Goal: Transaction & Acquisition: Purchase product/service

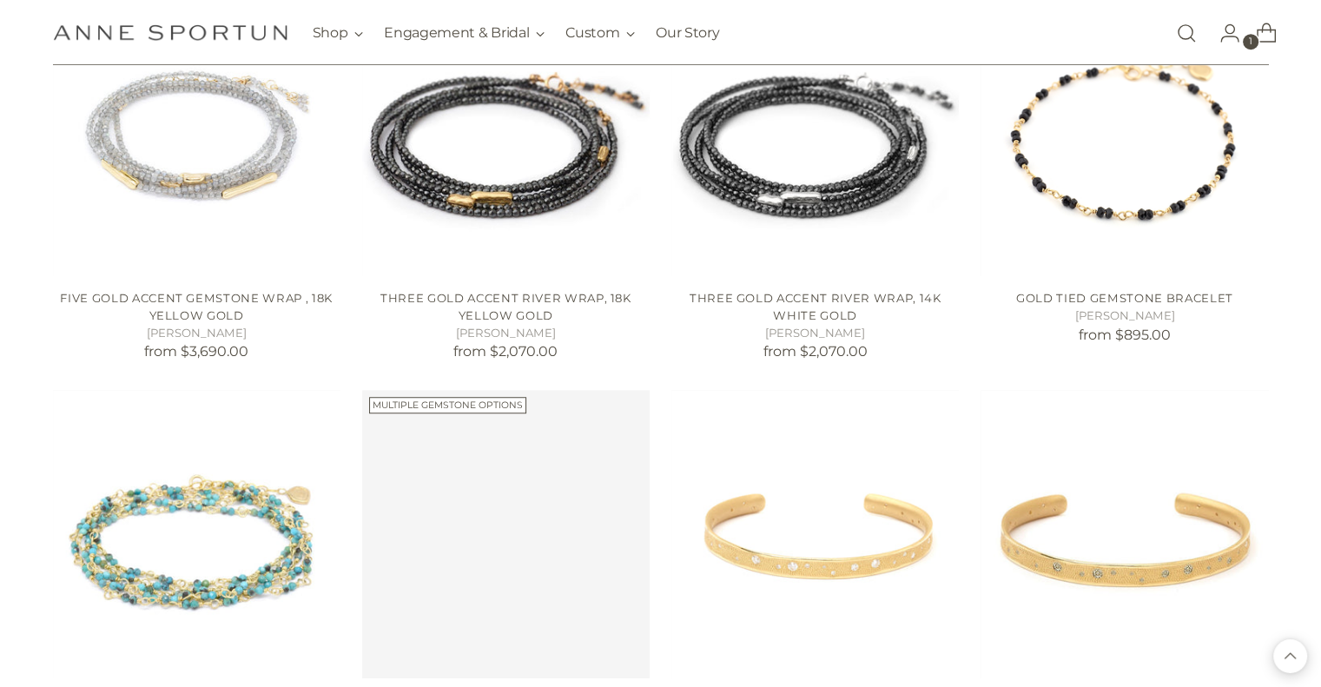
scroll to position [1259, 0]
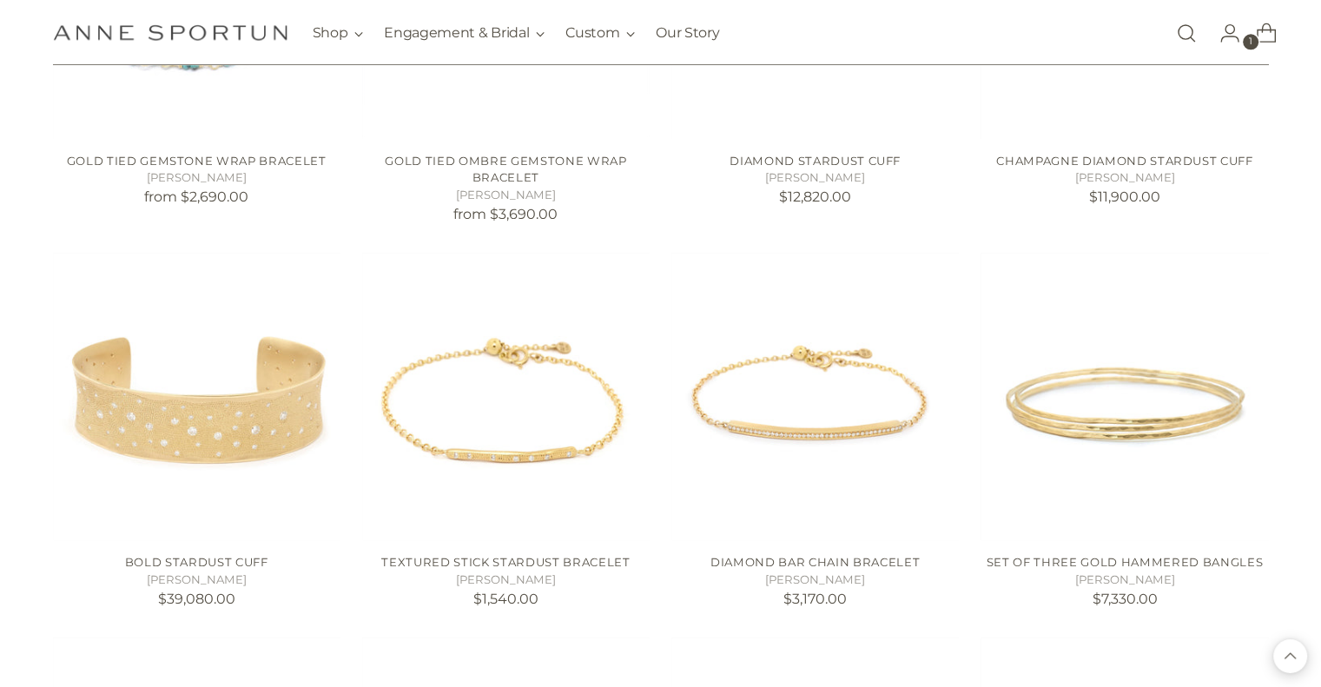
scroll to position [1768, 0]
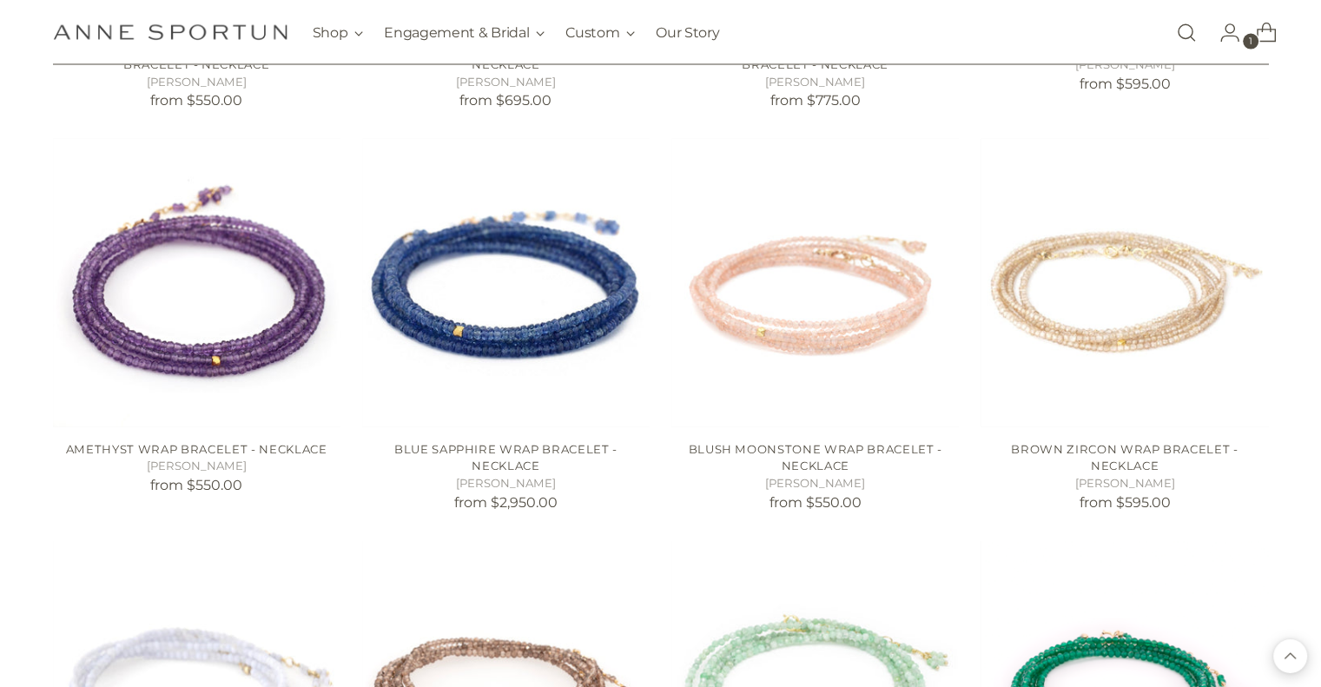
scroll to position [3901, 0]
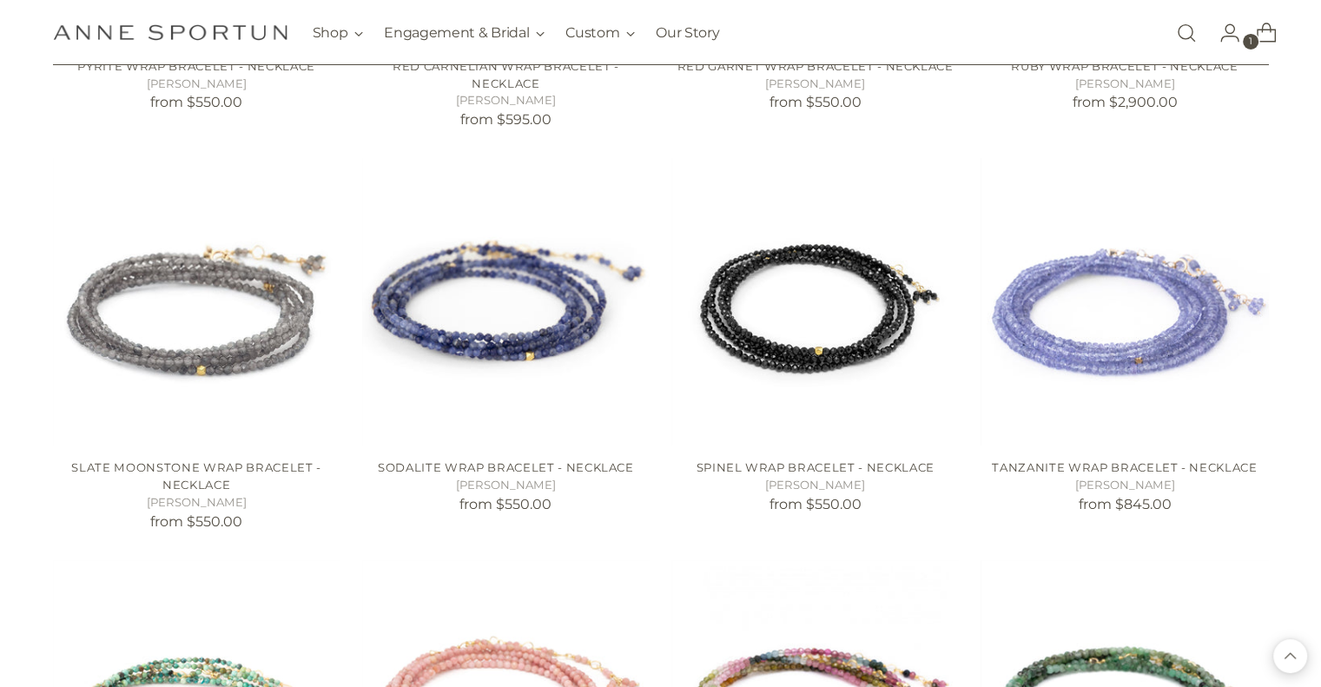
scroll to position [6240, 0]
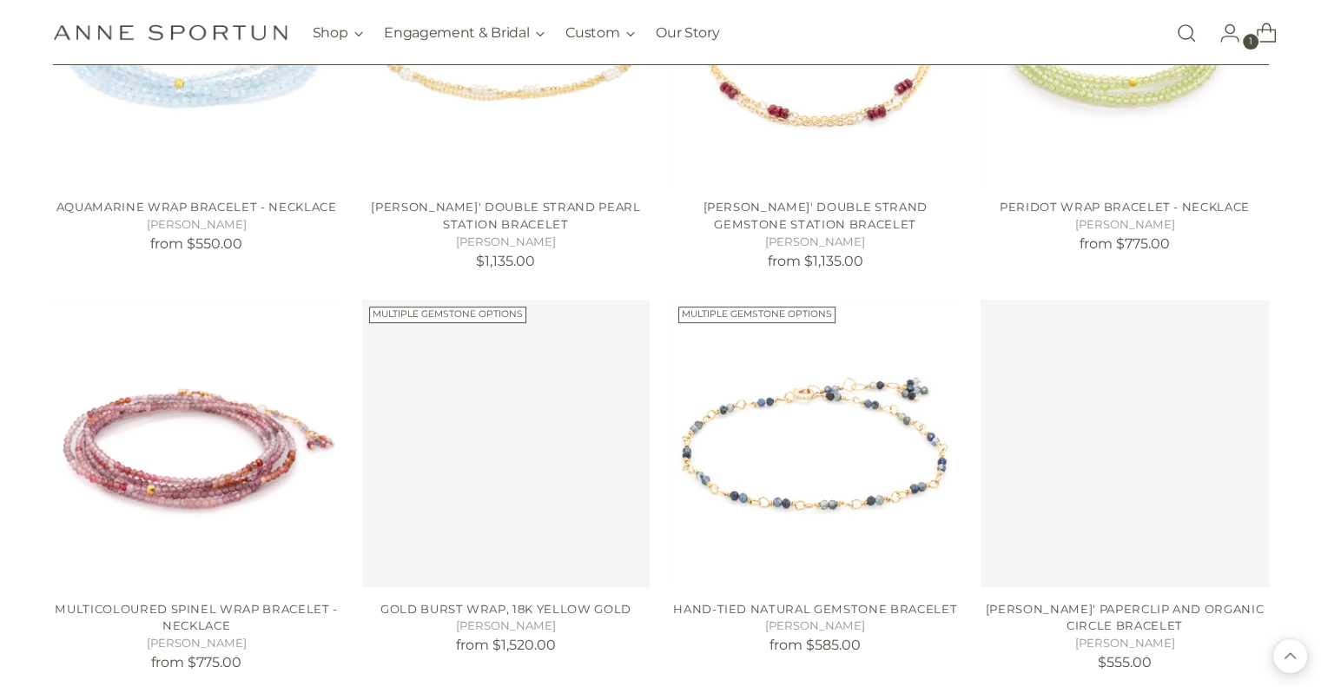
scroll to position [7388, 0]
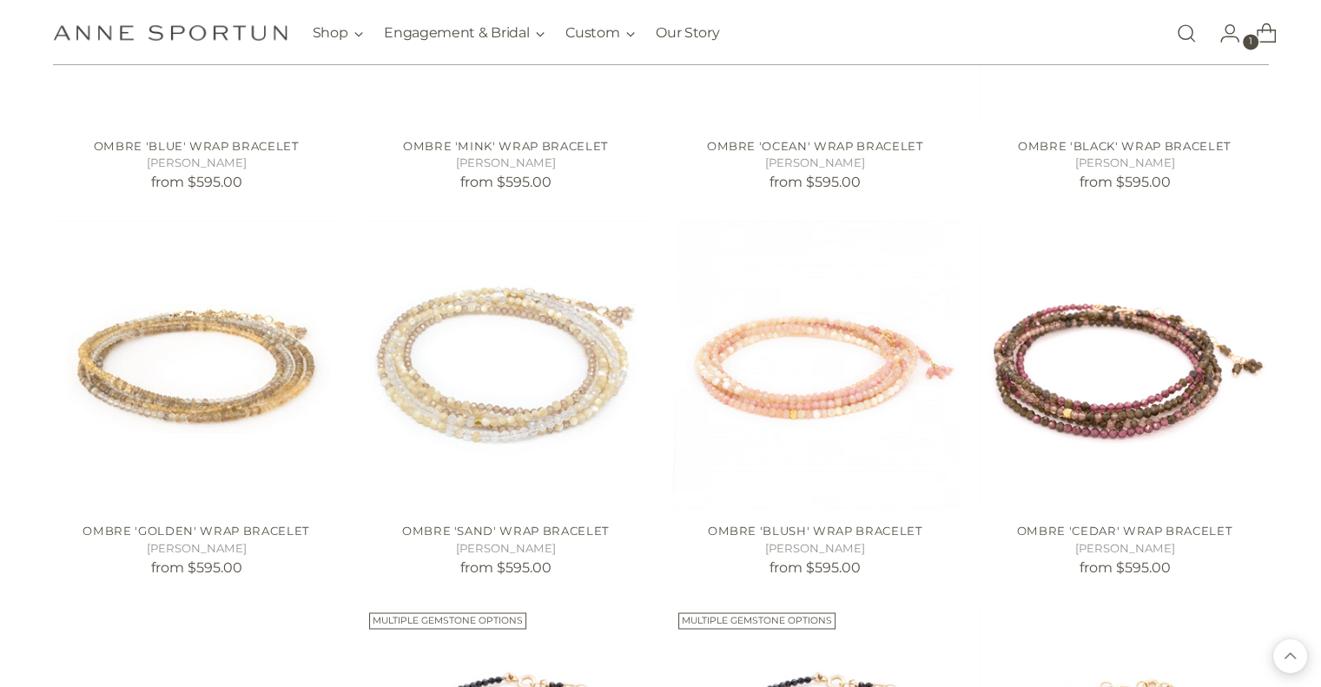
scroll to position [9376, 0]
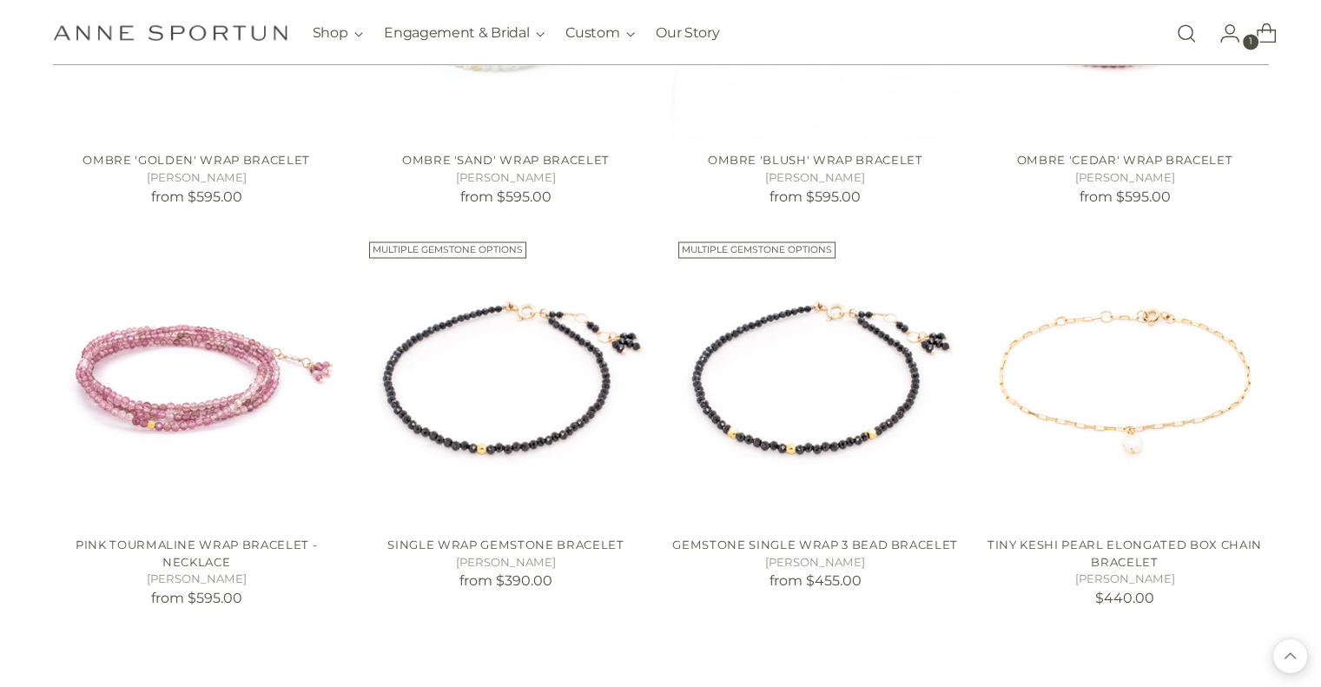
scroll to position [9683, 0]
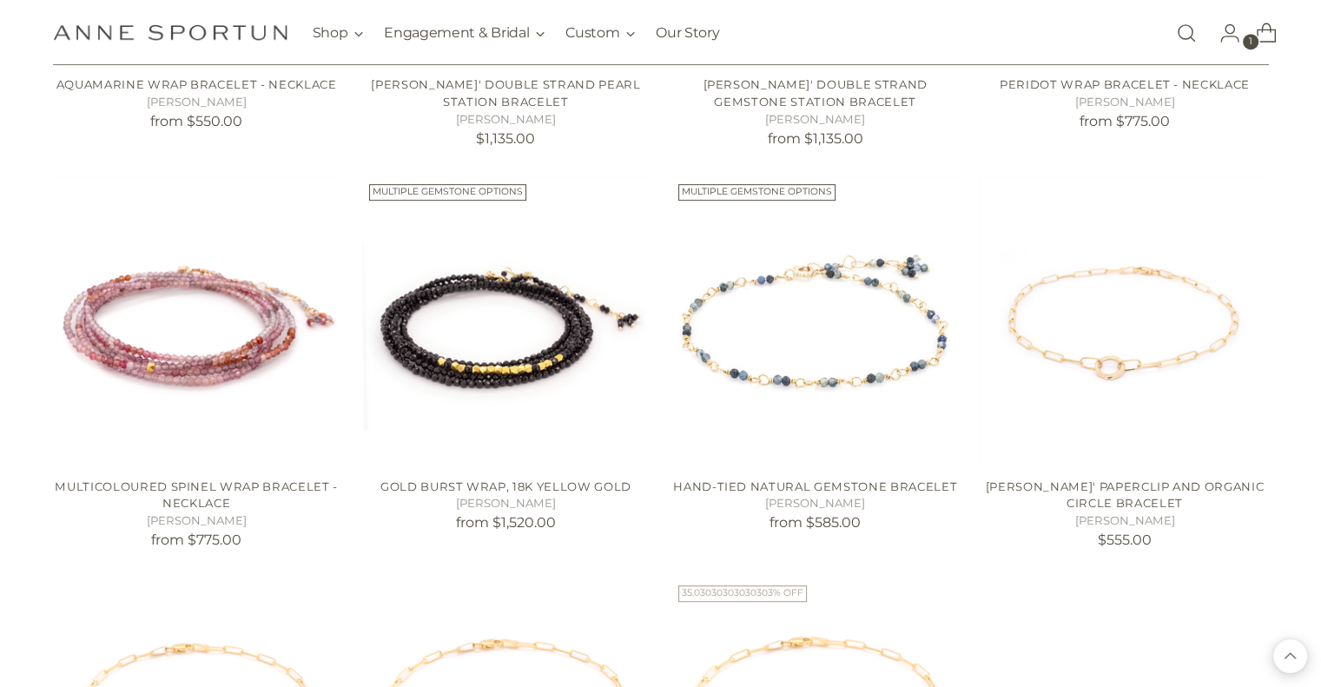
scroll to position [7492, 0]
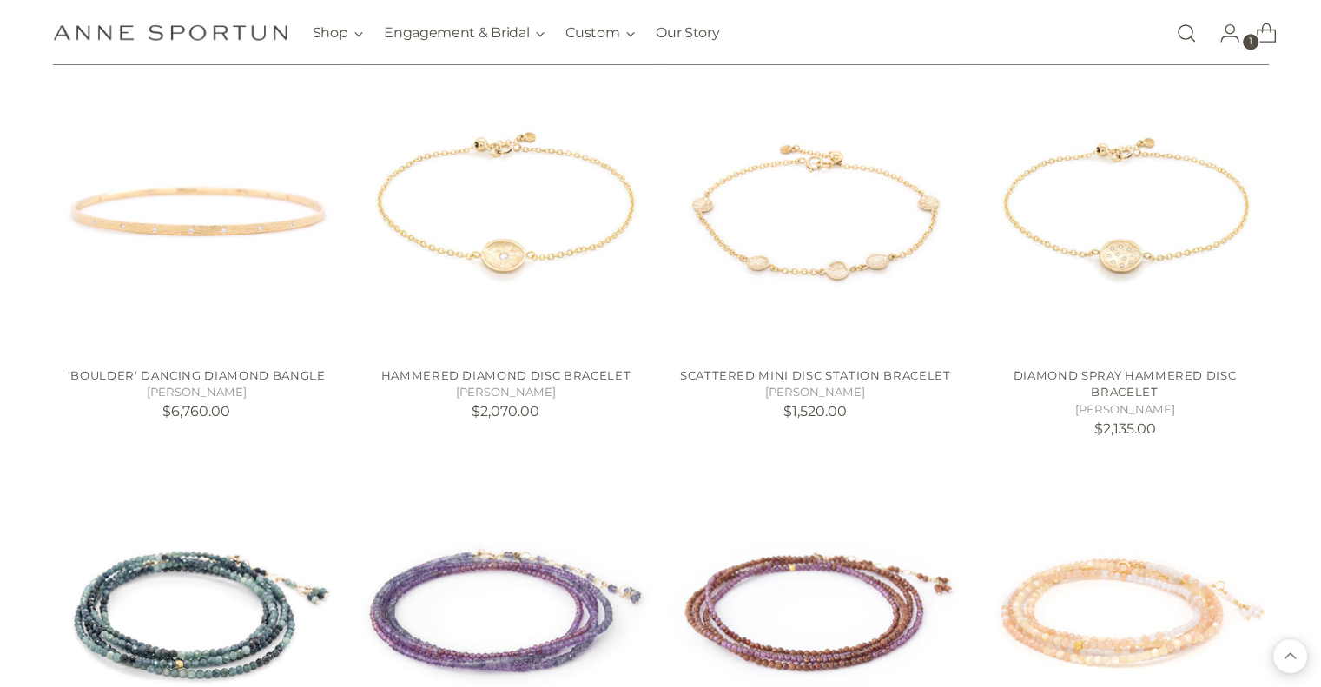
scroll to position [8661, 0]
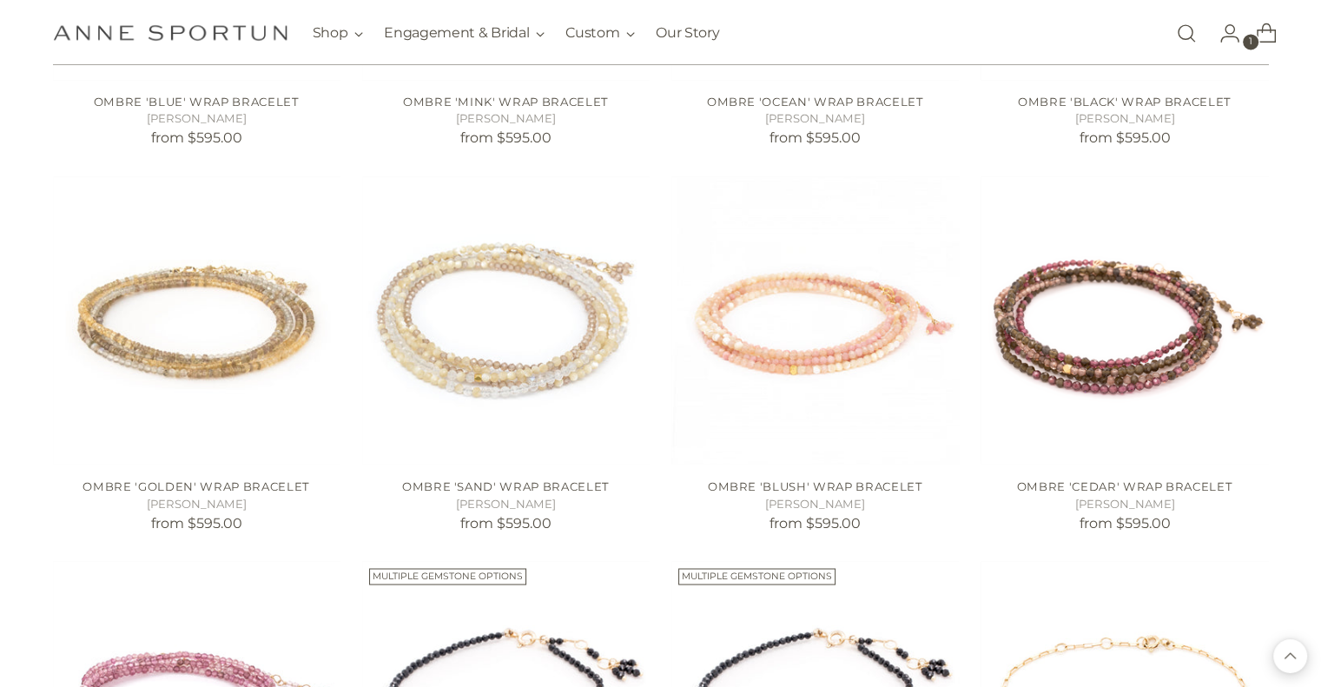
scroll to position [9851, 0]
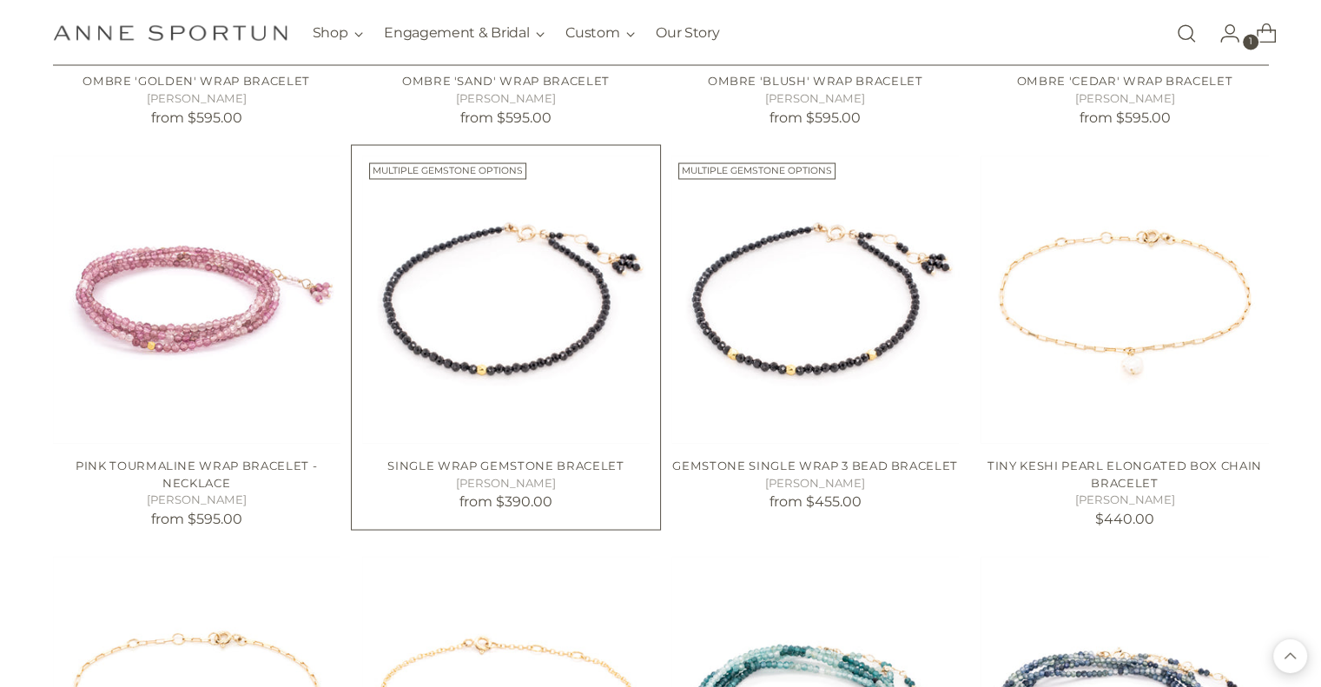
click at [0, 0] on img "Single Wrap Gemstone Bracelet" at bounding box center [0, 0] width 0 height 0
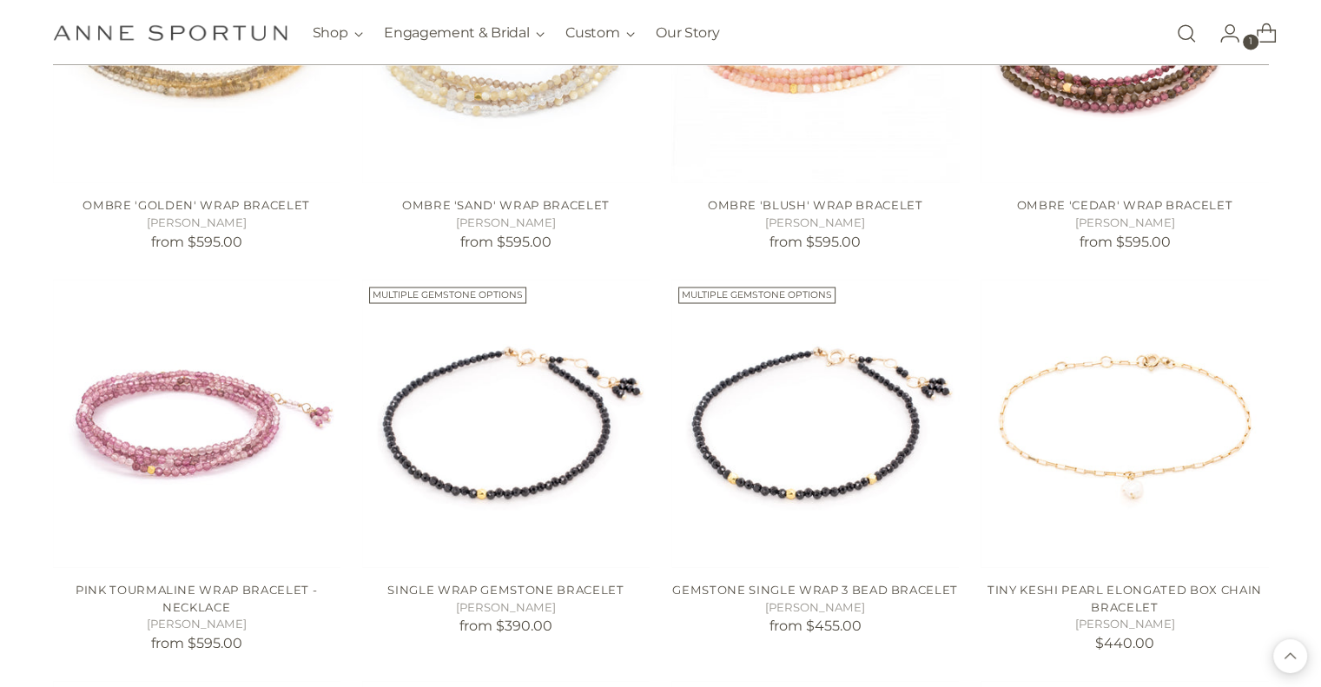
scroll to position [9715, 0]
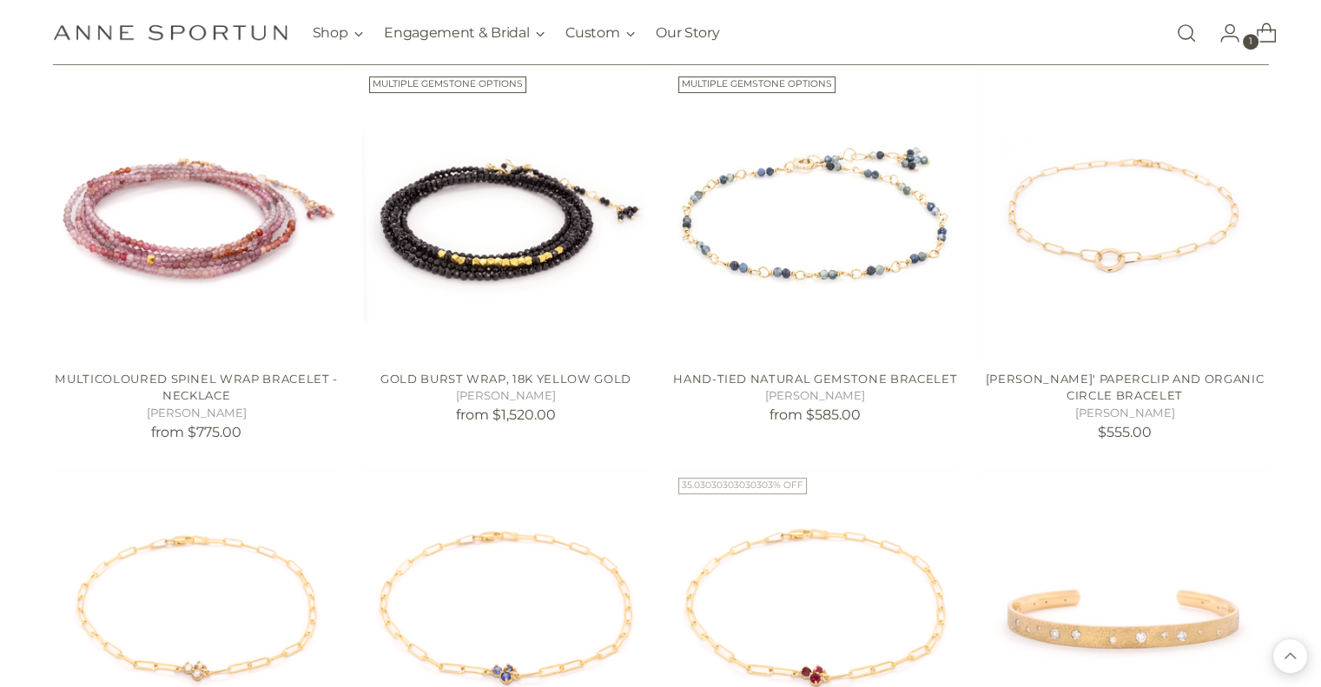
scroll to position [7435, 0]
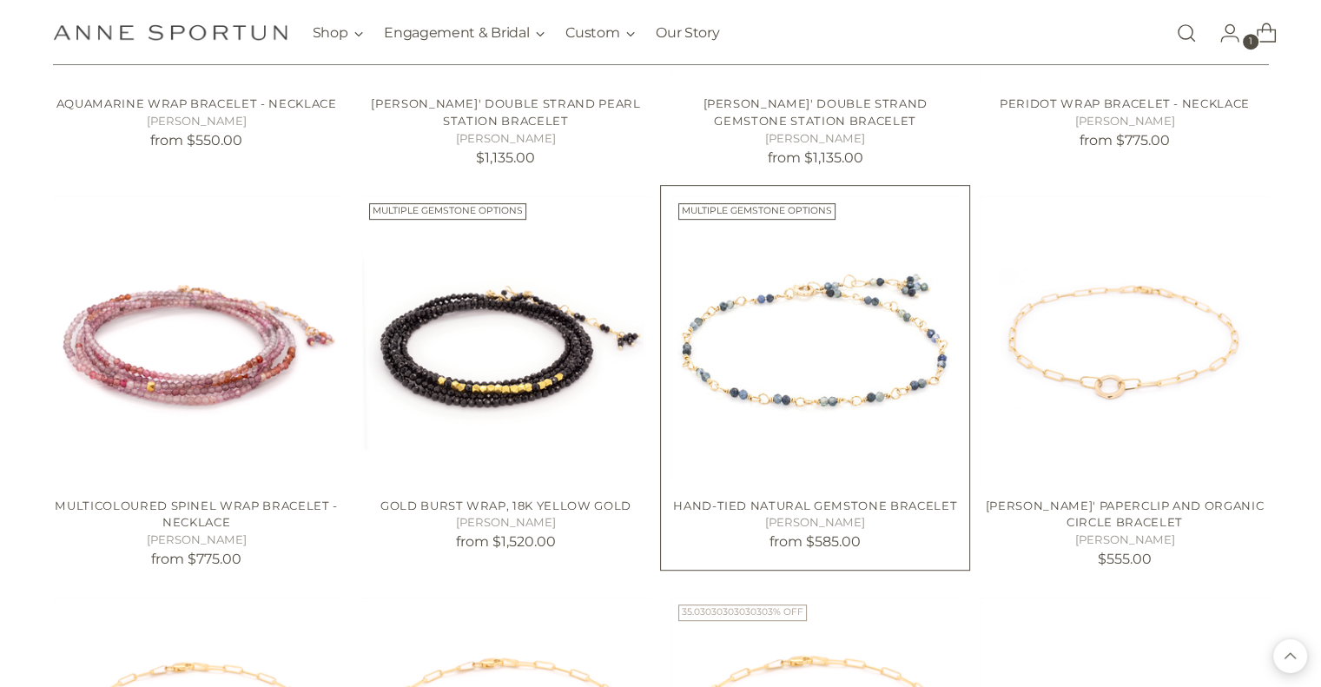
click at [0, 0] on img "Hand-Tied Natural Gemstone Bracelet" at bounding box center [0, 0] width 0 height 0
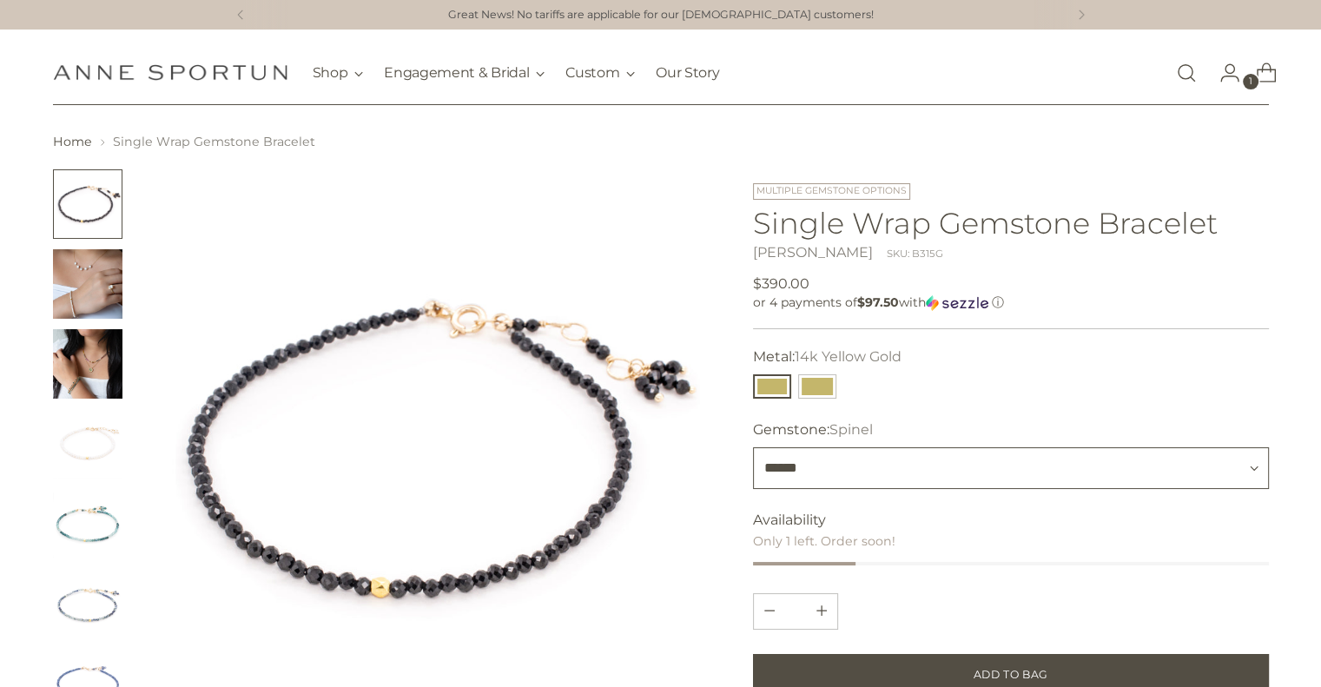
click at [1252, 463] on select "**********" at bounding box center [1011, 468] width 516 height 42
select select "**********"
click at [753, 447] on select "**********" at bounding box center [1011, 468] width 516 height 42
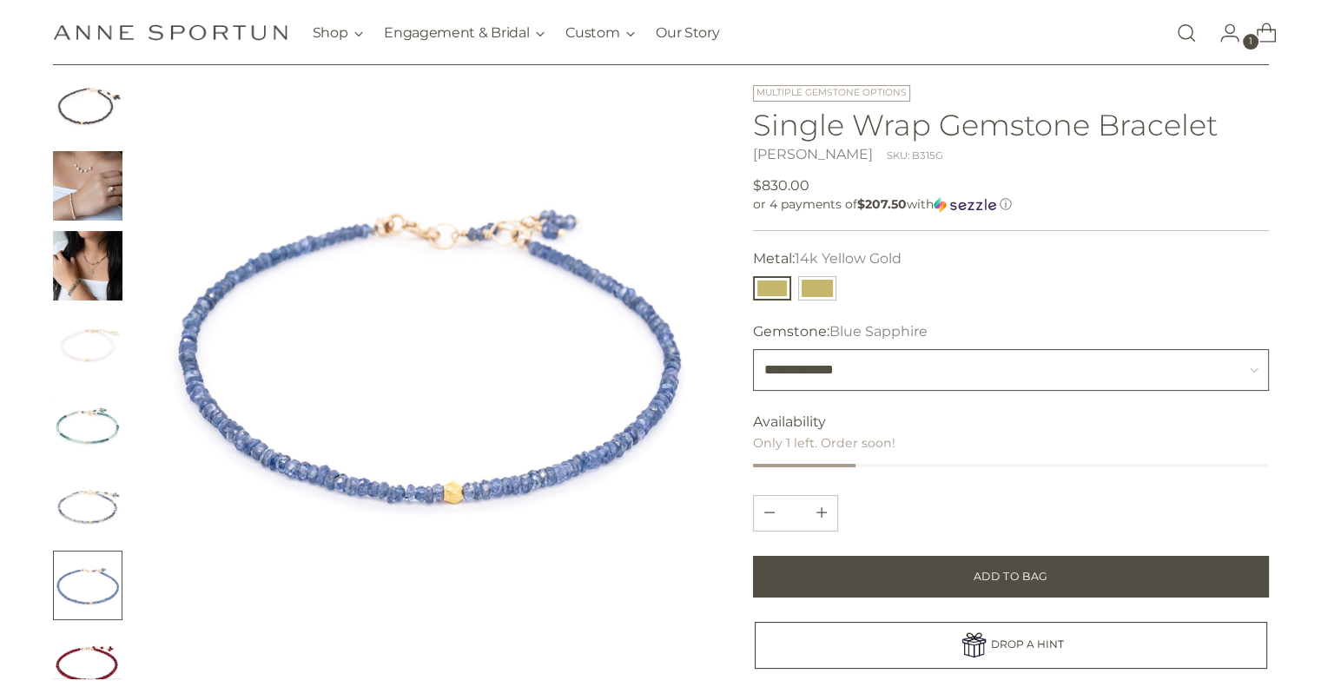
scroll to position [91, 0]
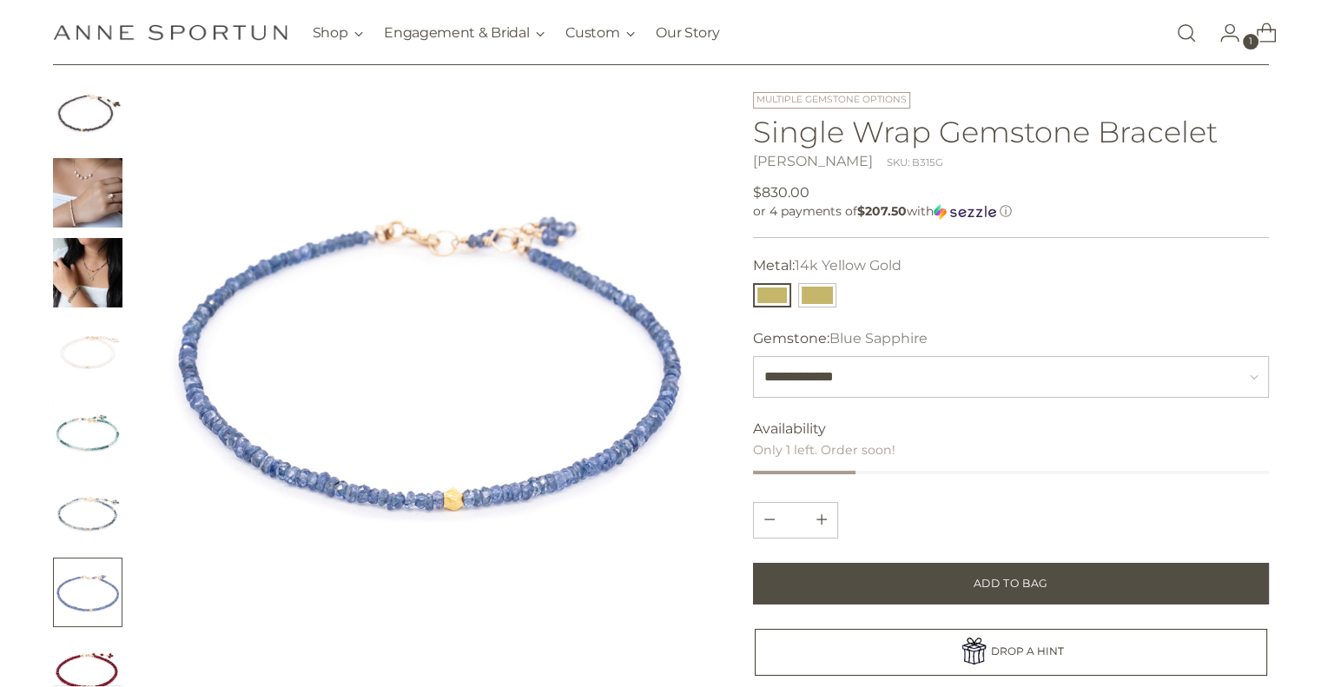
click at [94, 277] on img "Change image to image 3" at bounding box center [87, 272] width 69 height 69
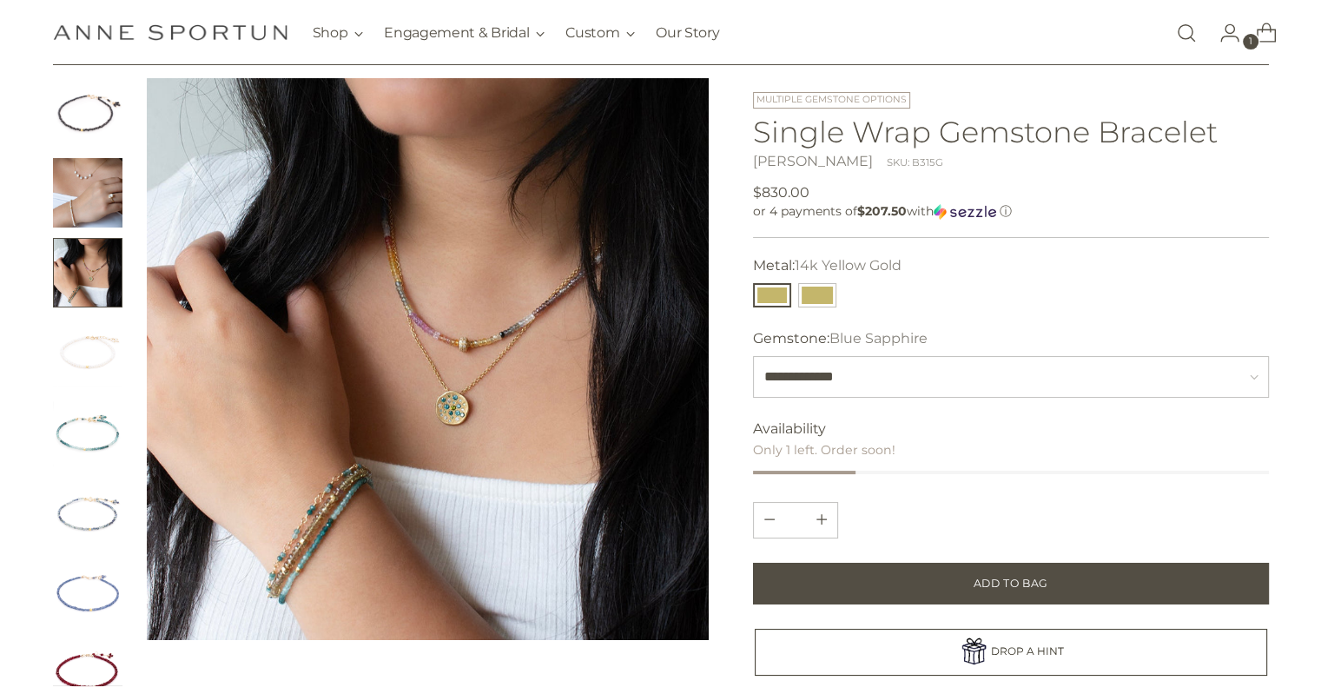
click at [94, 277] on button "Change image to image 3" at bounding box center [87, 272] width 69 height 69
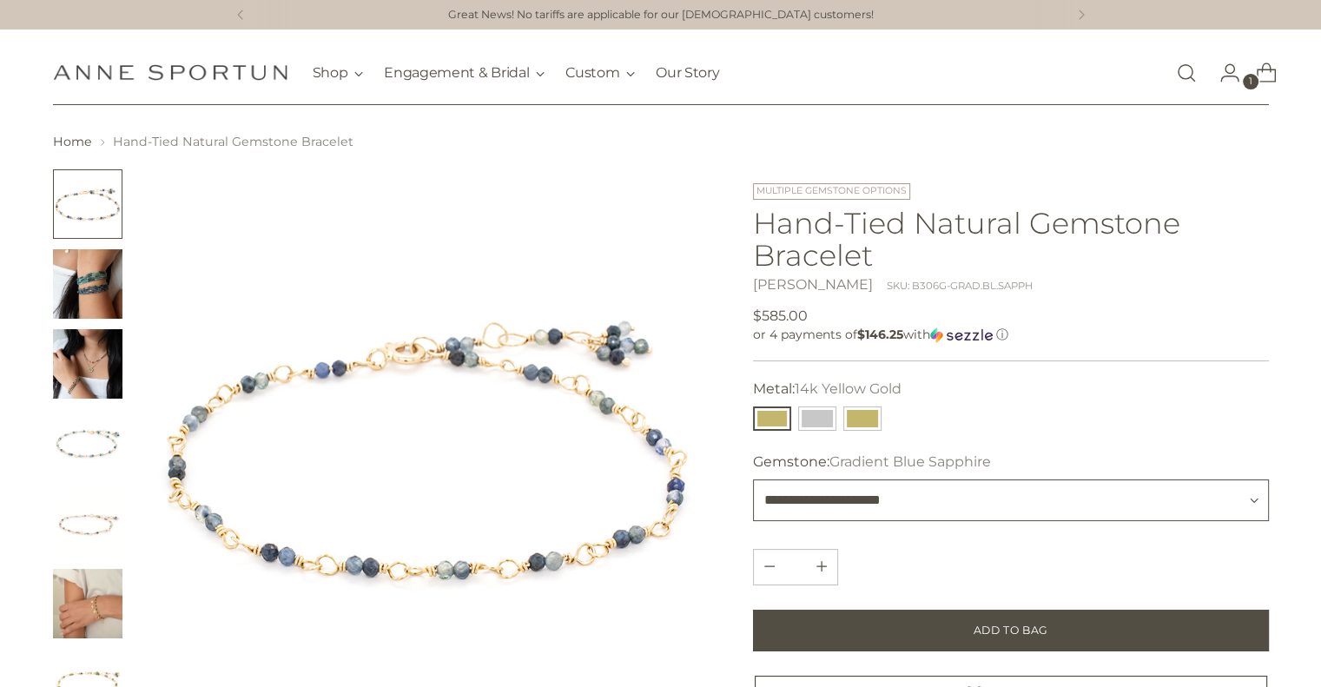
click at [1251, 494] on select "**********" at bounding box center [1011, 500] width 516 height 42
select select "**********"
click at [753, 479] on select "**********" at bounding box center [1011, 500] width 516 height 42
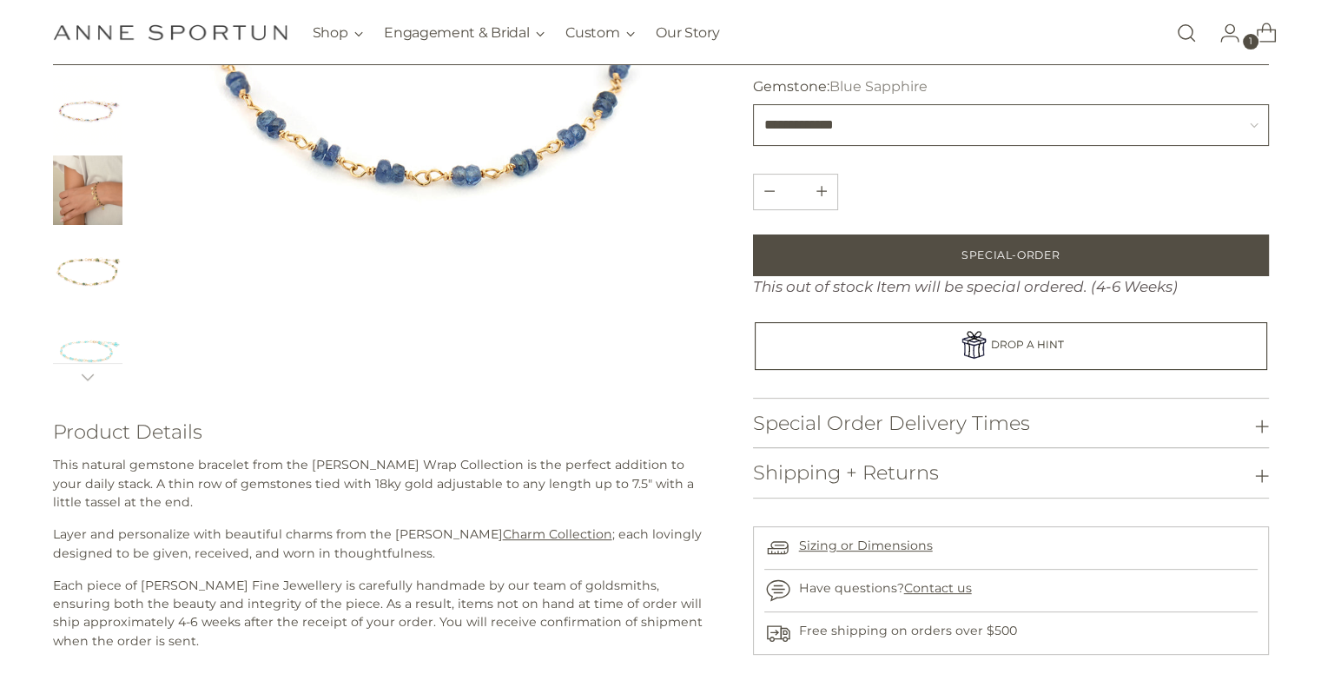
scroll to position [416, 0]
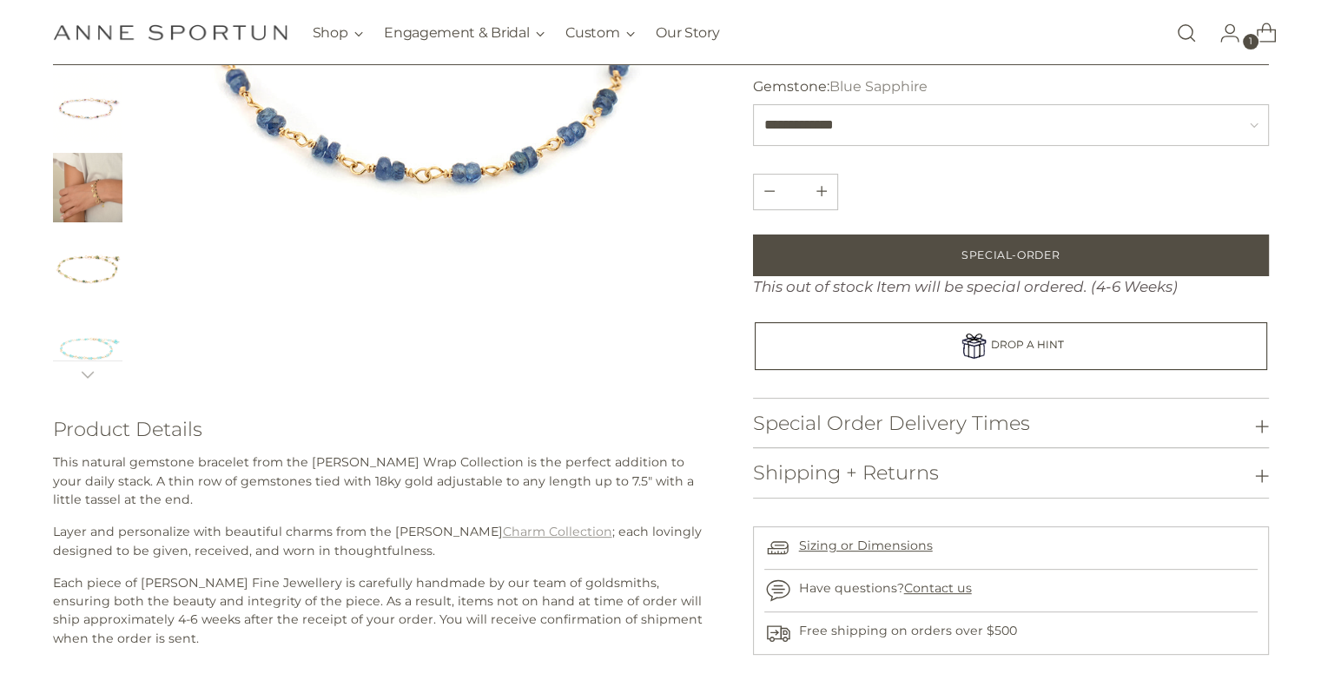
click at [532, 532] on link "Charm Collection" at bounding box center [557, 532] width 109 height 16
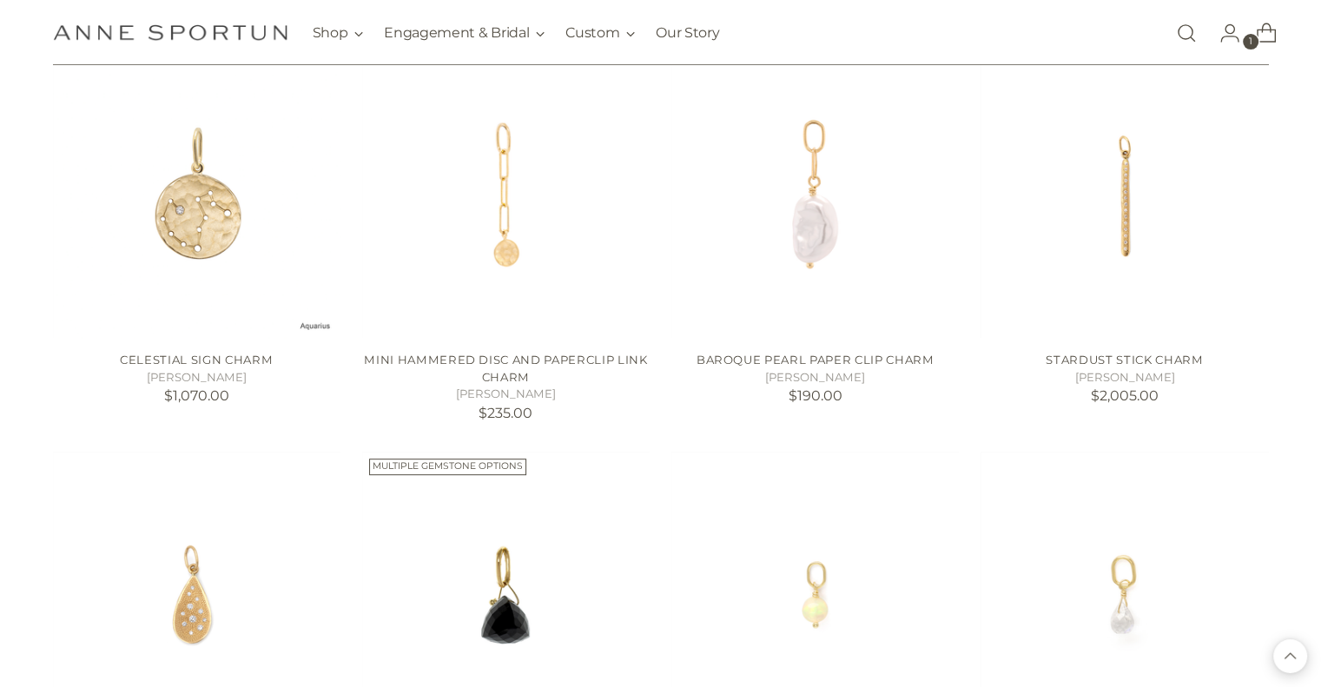
scroll to position [785, 0]
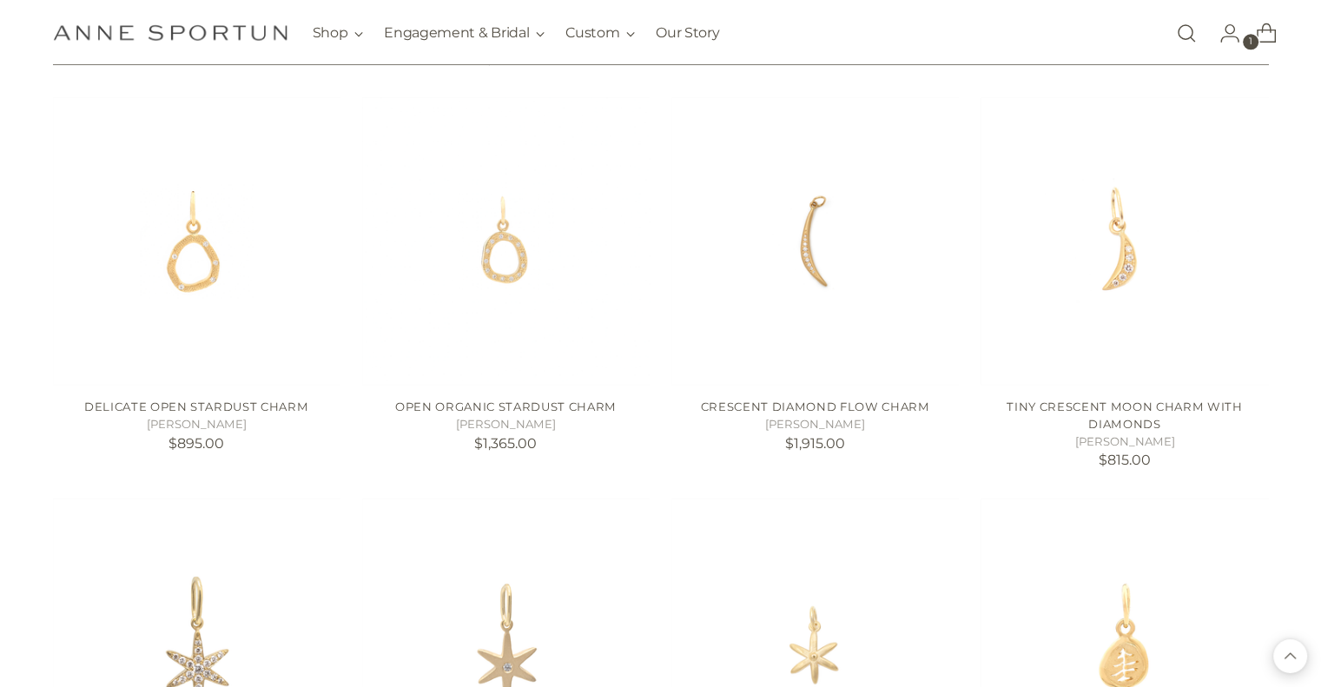
scroll to position [2265, 0]
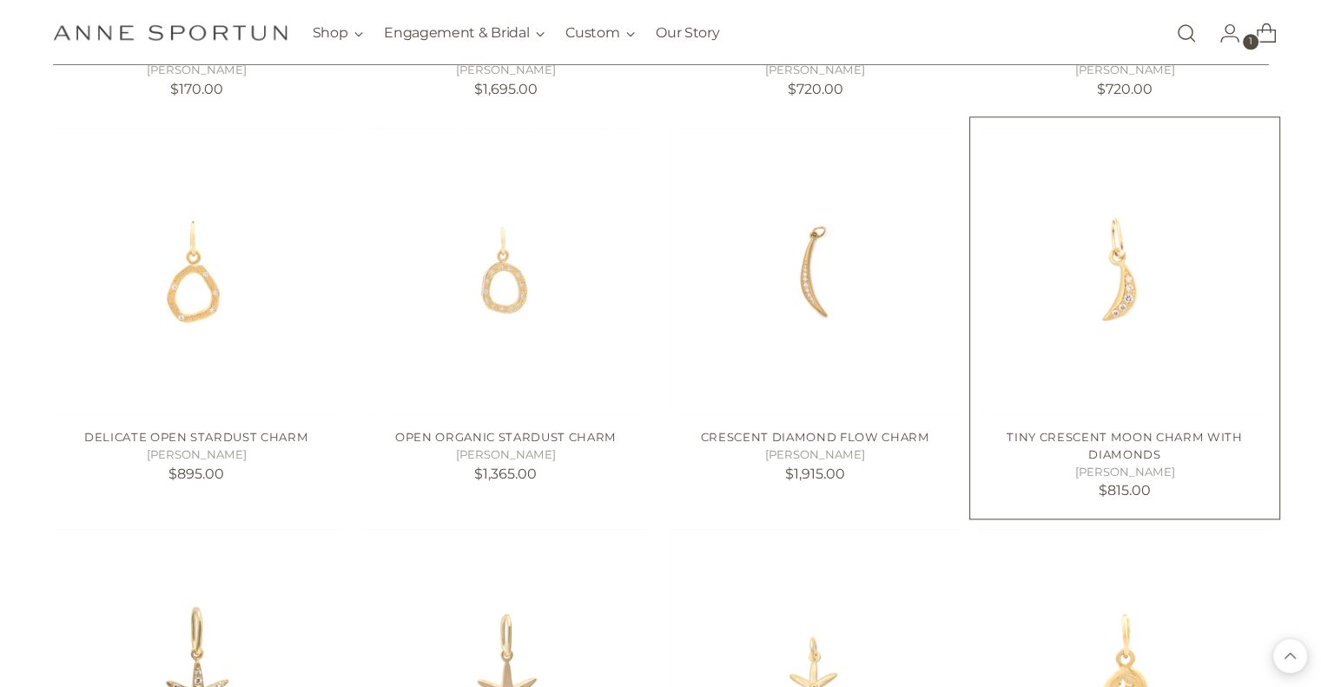
click at [0, 0] on img "Tiny Crescent Moon Charm with Diamonds" at bounding box center [0, 0] width 0 height 0
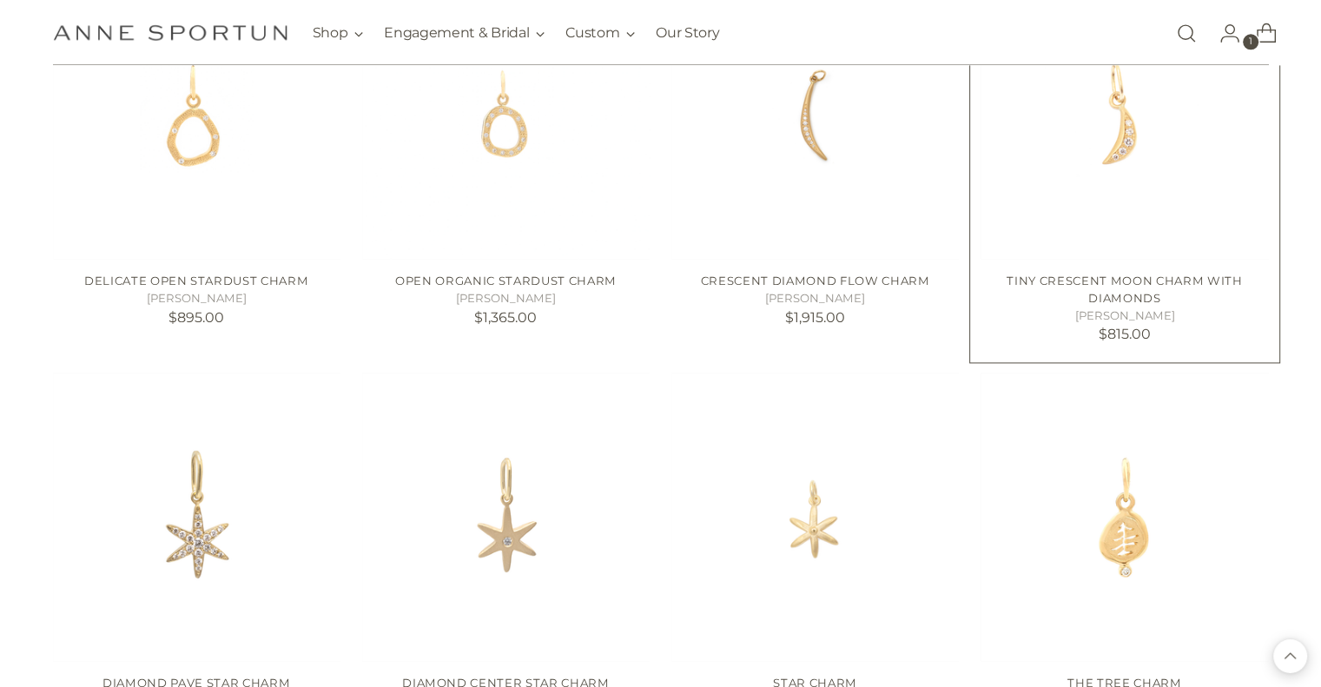
scroll to position [2439, 0]
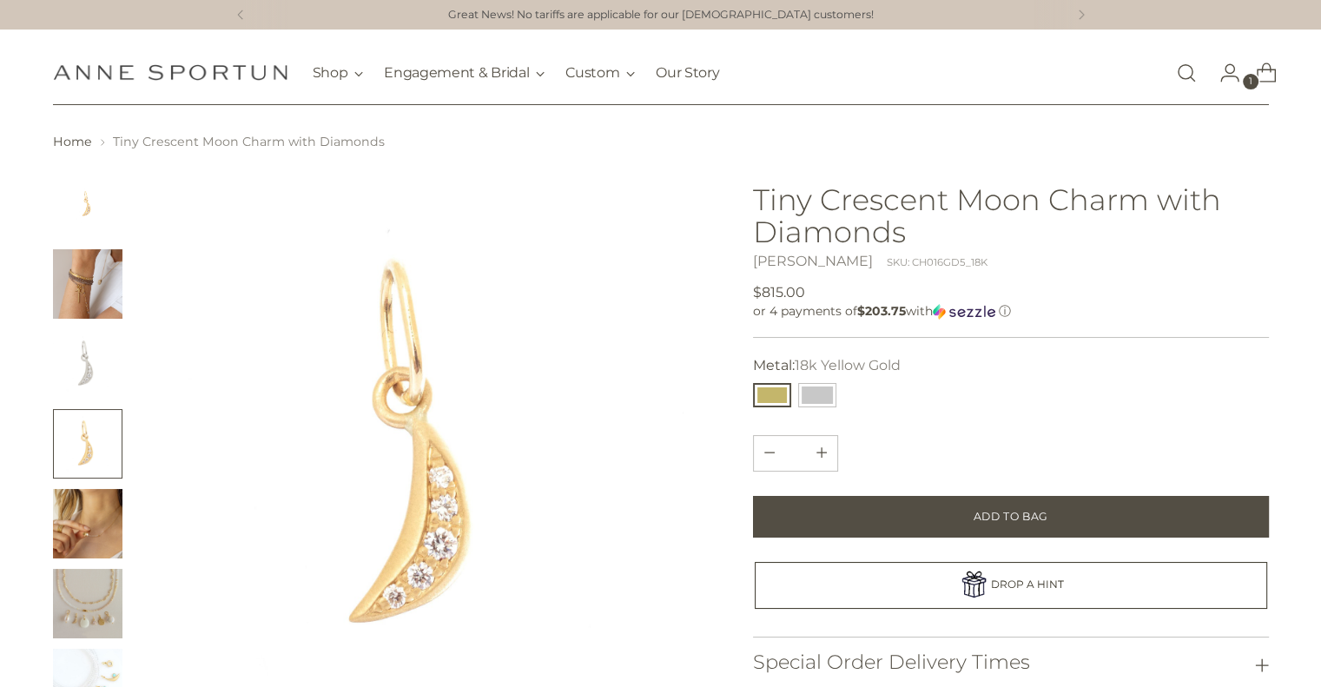
click at [73, 303] on img "Change image to image 2" at bounding box center [87, 283] width 69 height 69
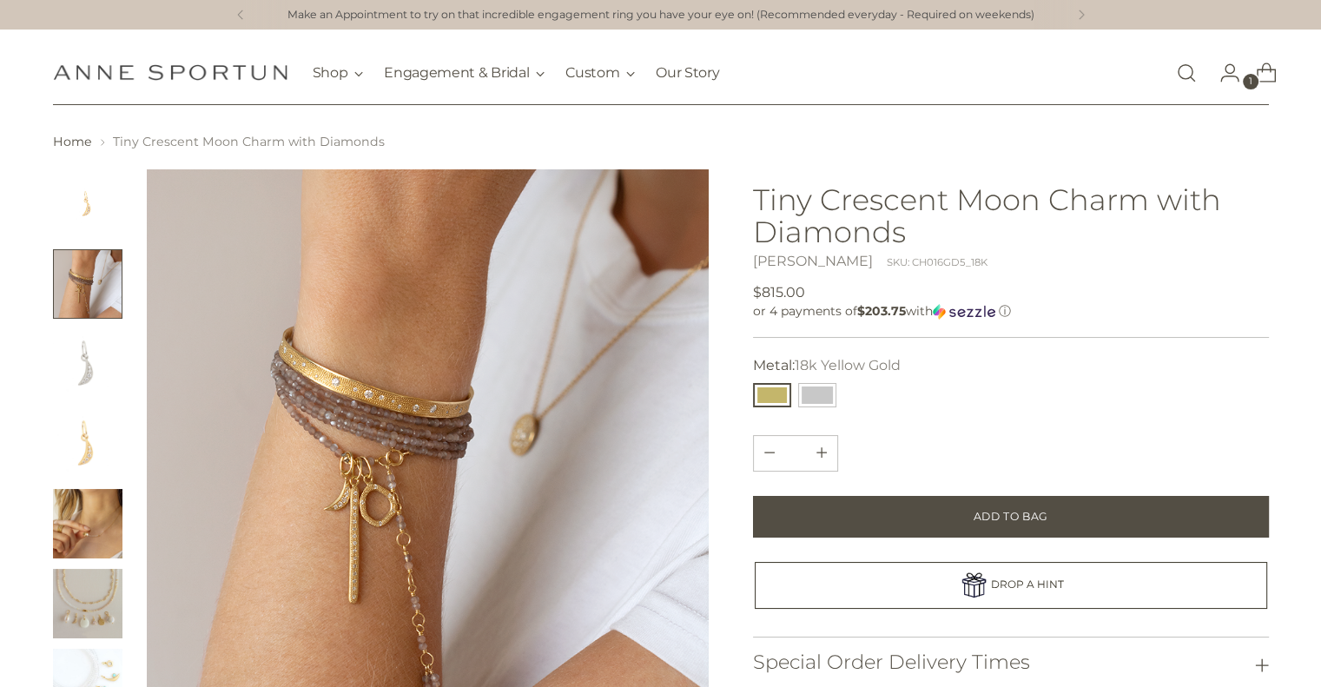
click at [97, 517] on img "Change image to image 5" at bounding box center [87, 523] width 69 height 69
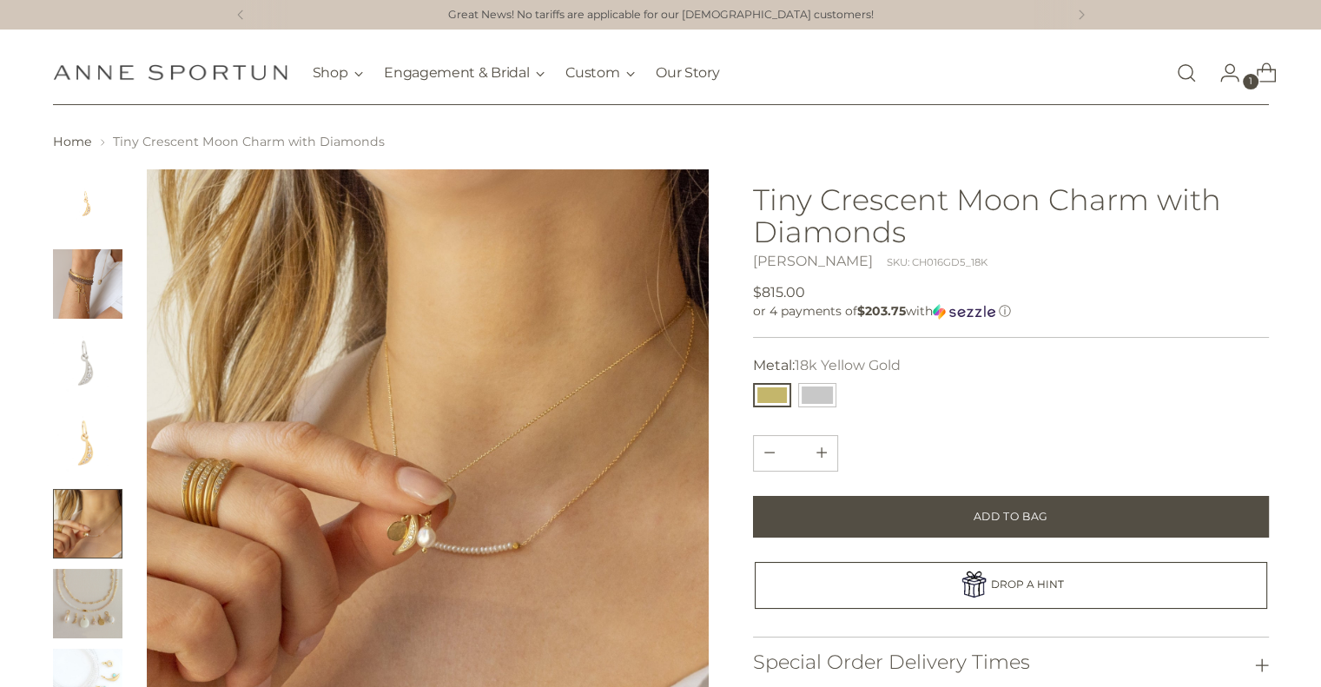
click at [111, 612] on img "Change image to image 6" at bounding box center [87, 603] width 69 height 69
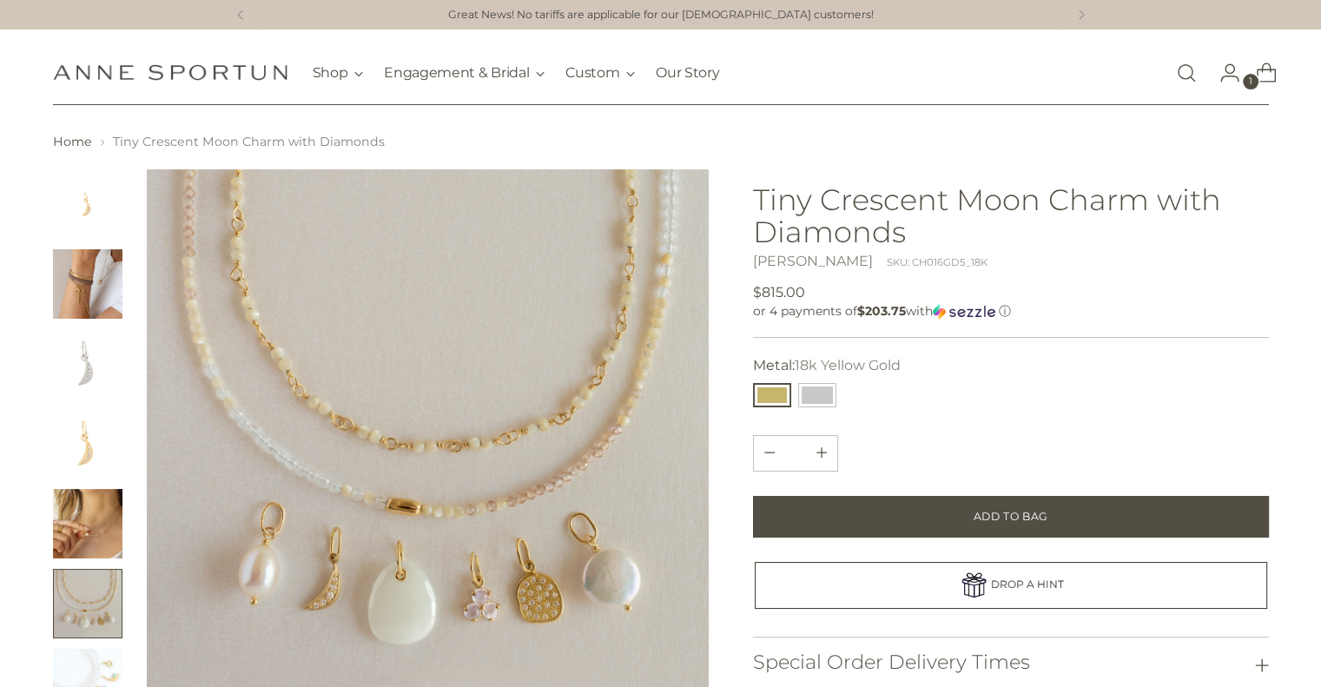
click at [89, 524] on img "Change image to image 5" at bounding box center [87, 523] width 69 height 69
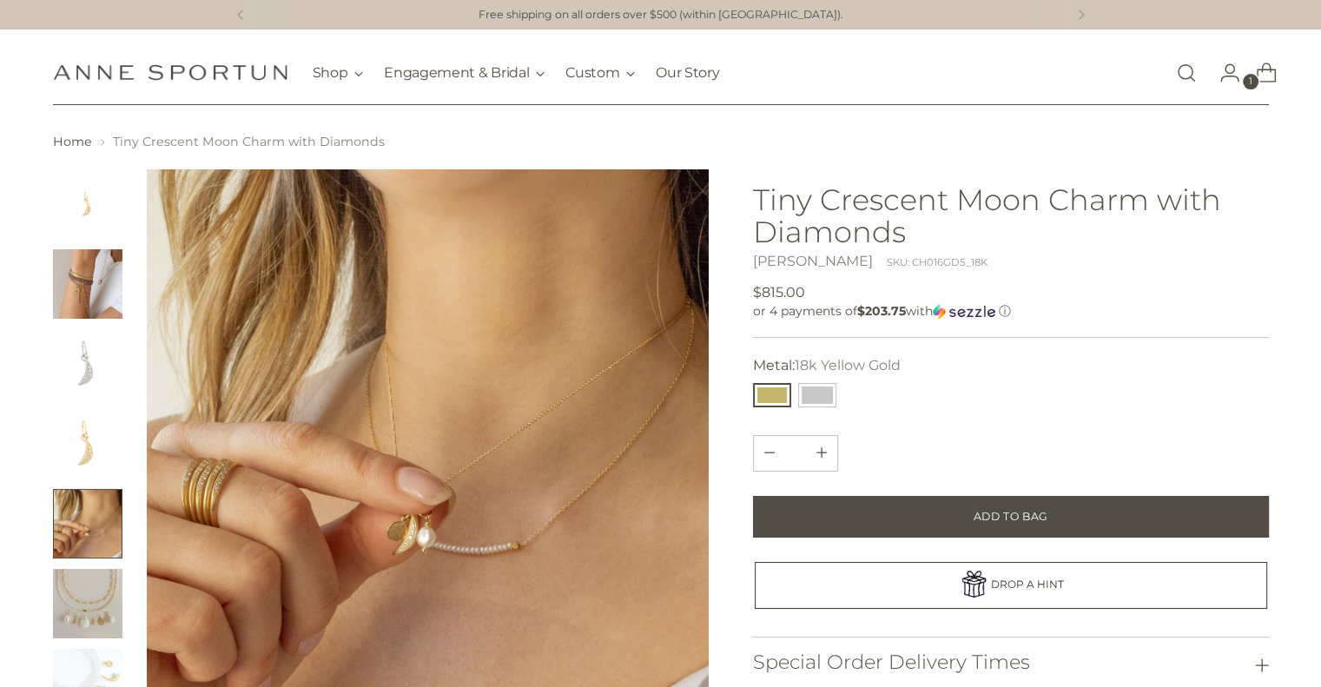
click at [91, 298] on img "Change image to image 2" at bounding box center [87, 283] width 69 height 69
